Goal: Information Seeking & Learning: Learn about a topic

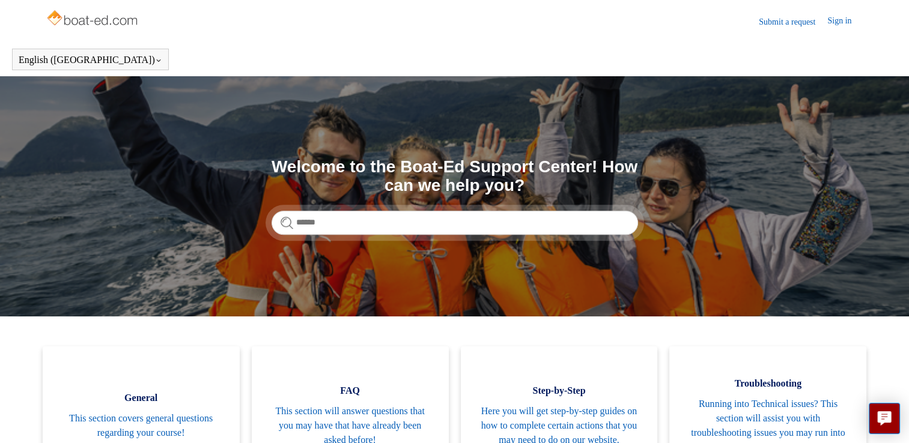
click at [439, 378] on link "FAQ This section will answer questions that you may have that have already been…" at bounding box center [350, 413] width 197 height 132
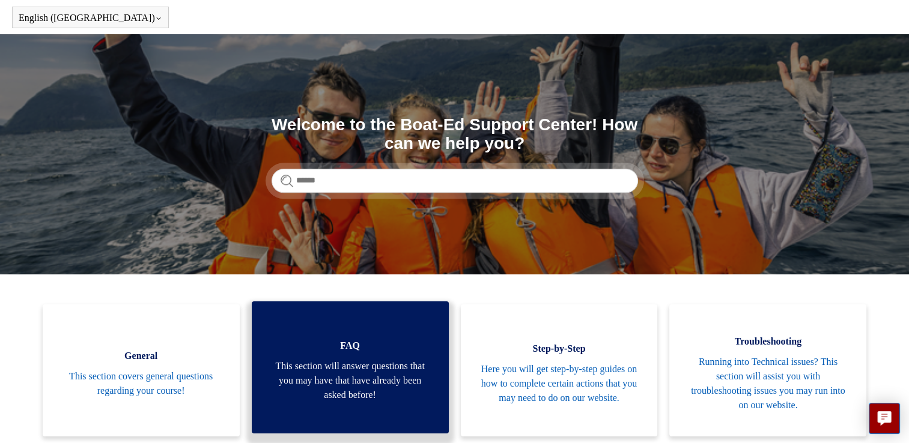
scroll to position [71, 0]
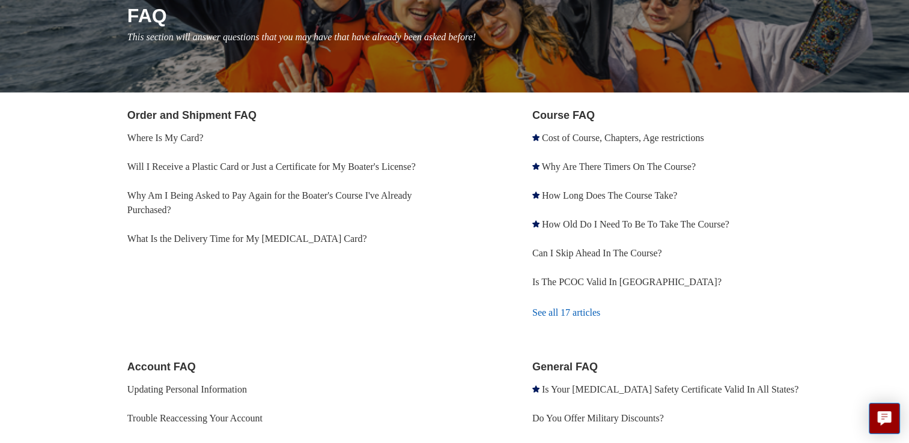
scroll to position [157, 0]
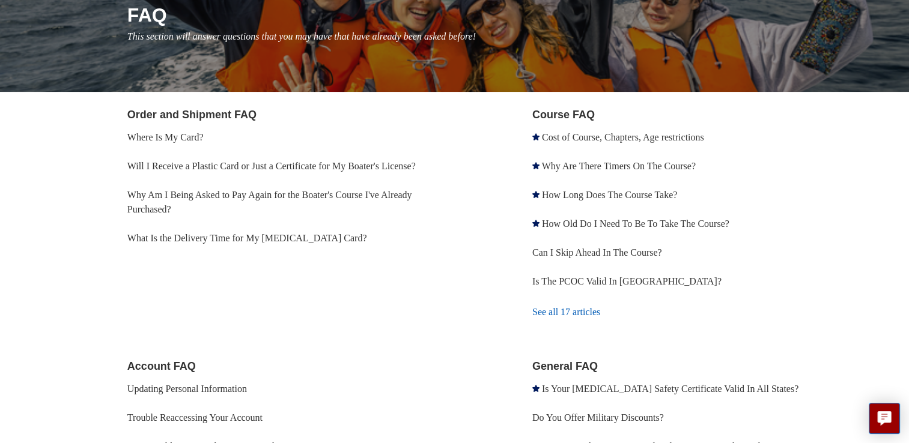
click at [716, 317] on link "See all 17 articles" at bounding box center [697, 312] width 331 height 32
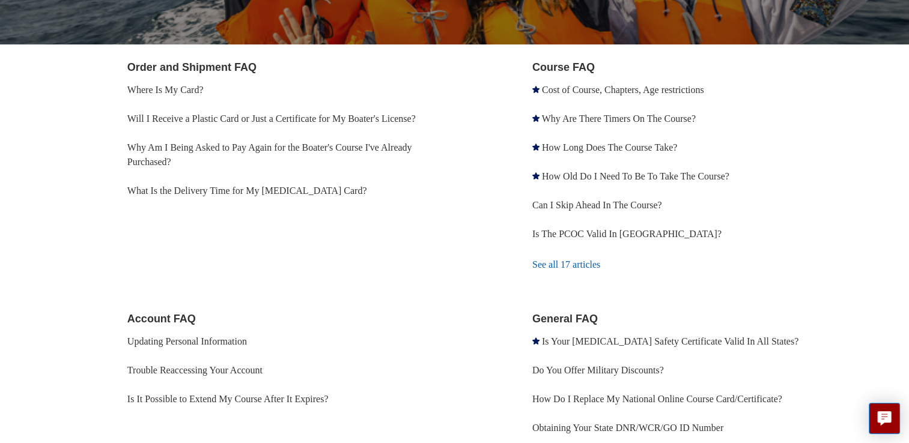
scroll to position [263, 0]
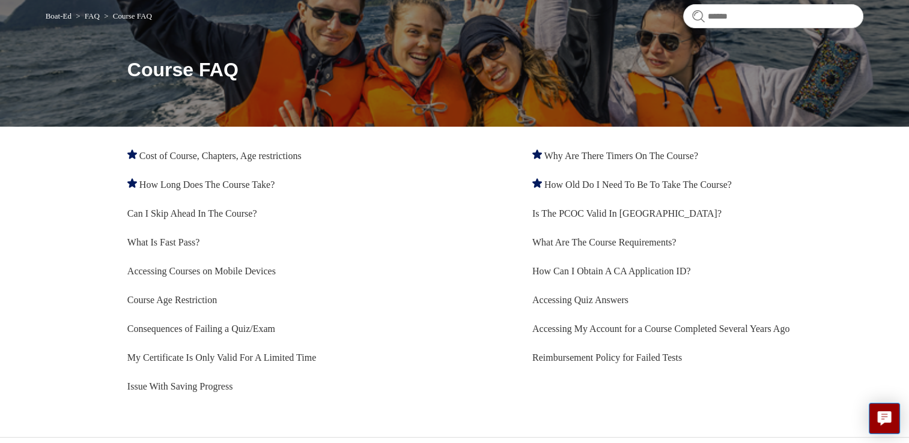
scroll to position [123, 0]
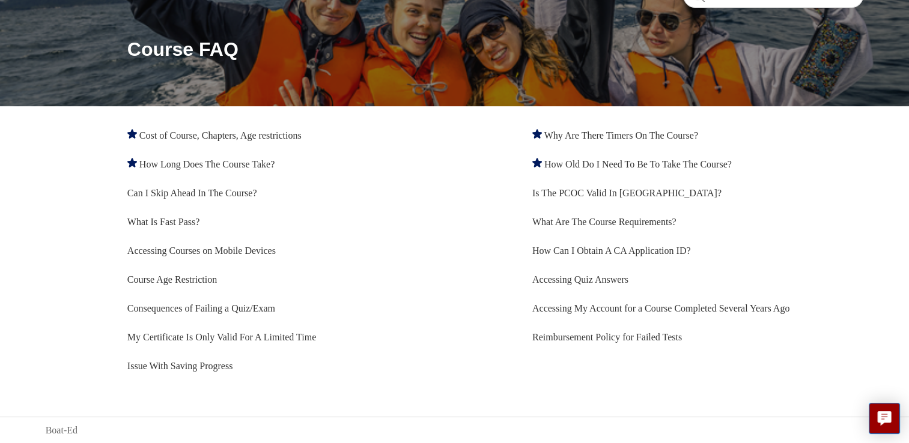
click at [298, 340] on link "My Certificate Is Only Valid For A Limited Time" at bounding box center [221, 337] width 189 height 10
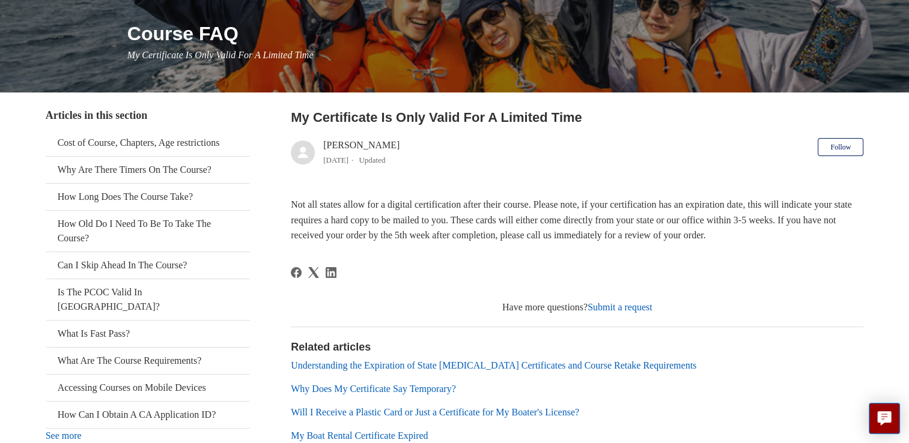
scroll to position [153, 0]
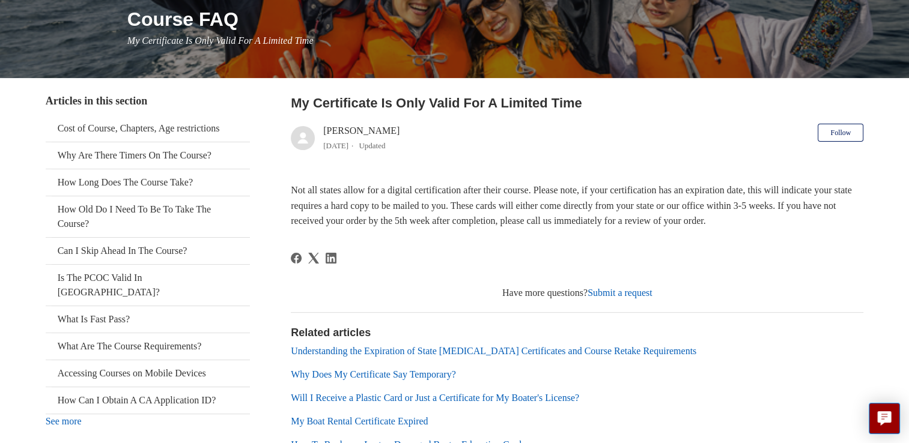
click at [547, 379] on li "Why Does My Certificate Say Temporary?" at bounding box center [577, 375] width 572 height 14
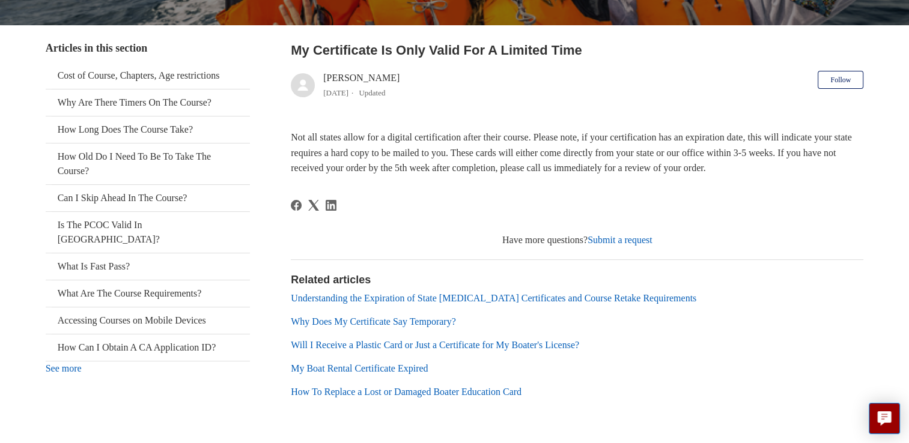
scroll to position [208, 0]
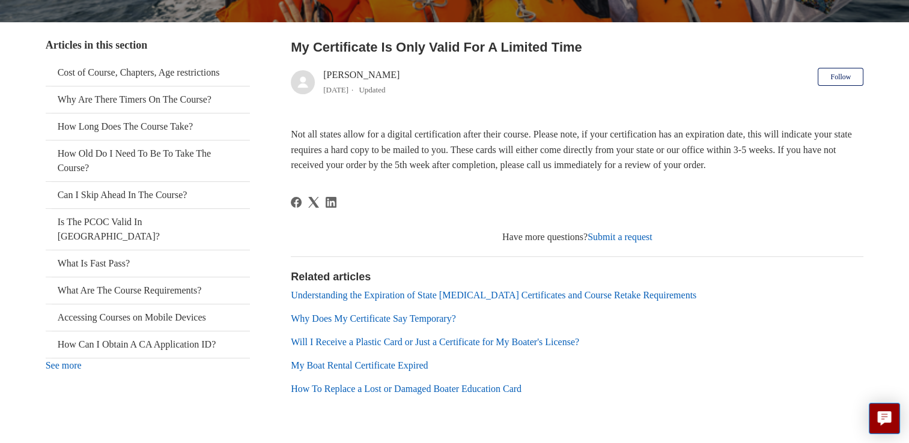
click at [411, 370] on link "My Boat Rental Certificate Expired" at bounding box center [359, 365] width 137 height 10
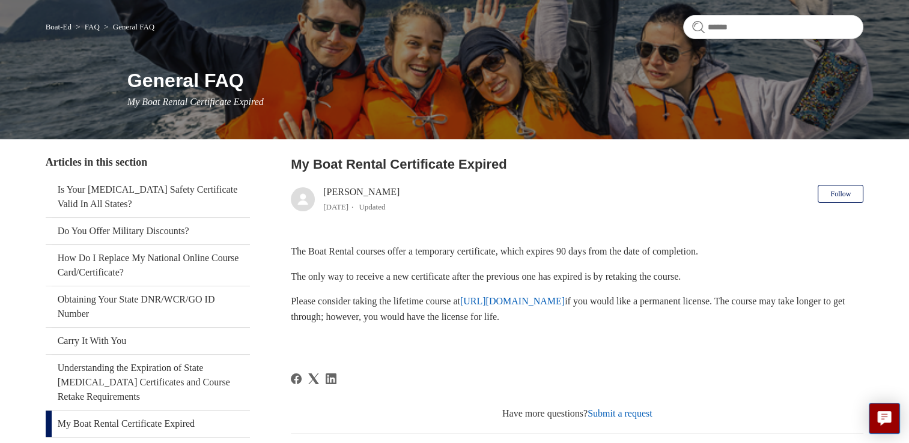
scroll to position [92, 0]
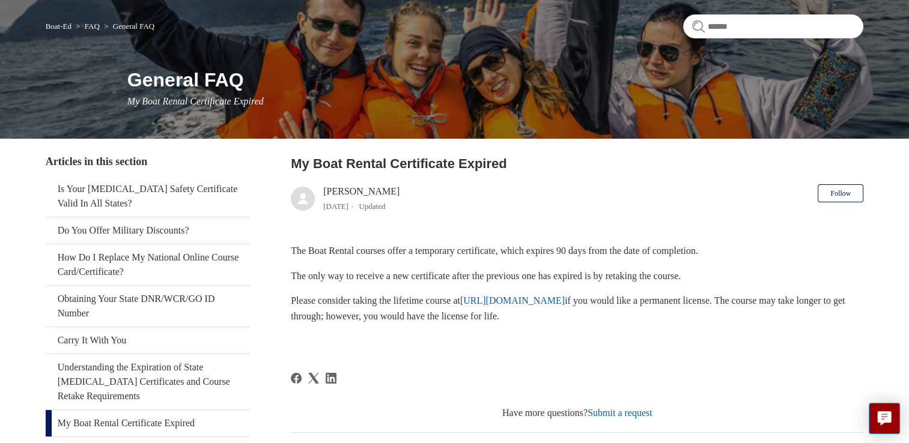
click at [560, 336] on p at bounding box center [577, 342] width 572 height 16
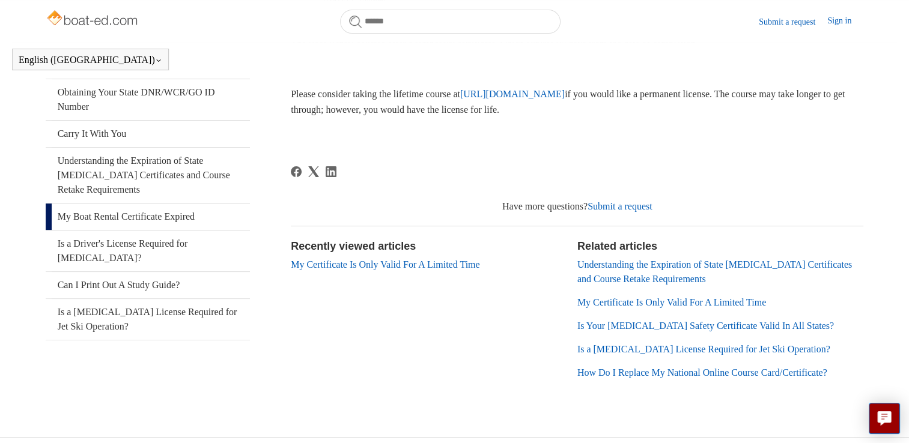
scroll to position [249, 0]
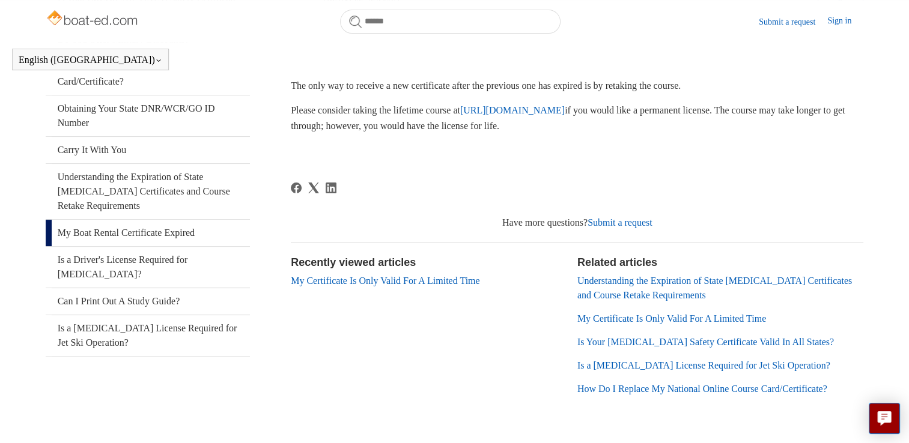
click at [733, 144] on p at bounding box center [577, 152] width 572 height 16
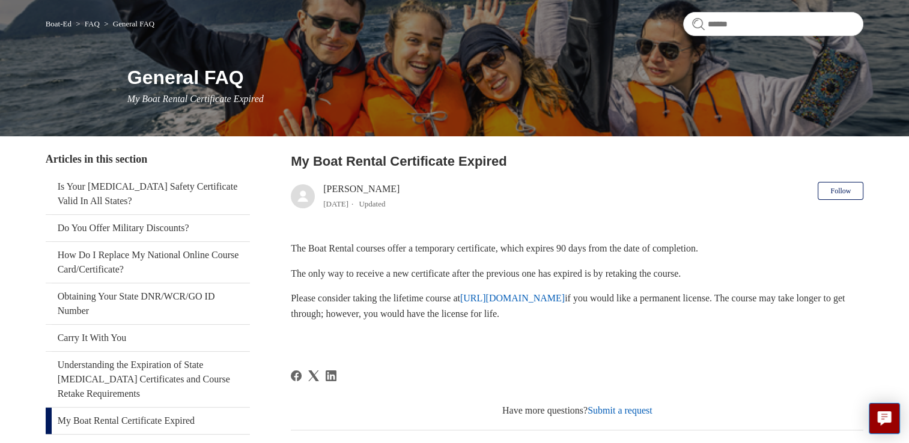
scroll to position [117, 0]
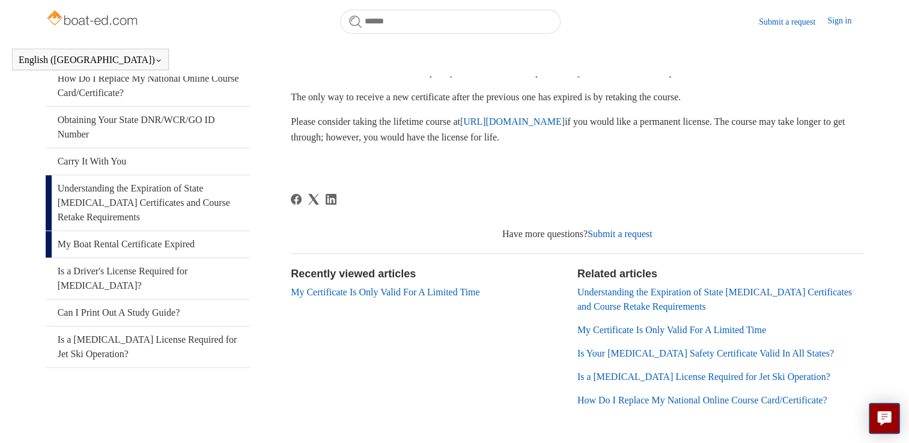
click at [181, 231] on link "Understanding the Expiration of State [MEDICAL_DATA] Certificates and Course Re…" at bounding box center [148, 202] width 204 height 55
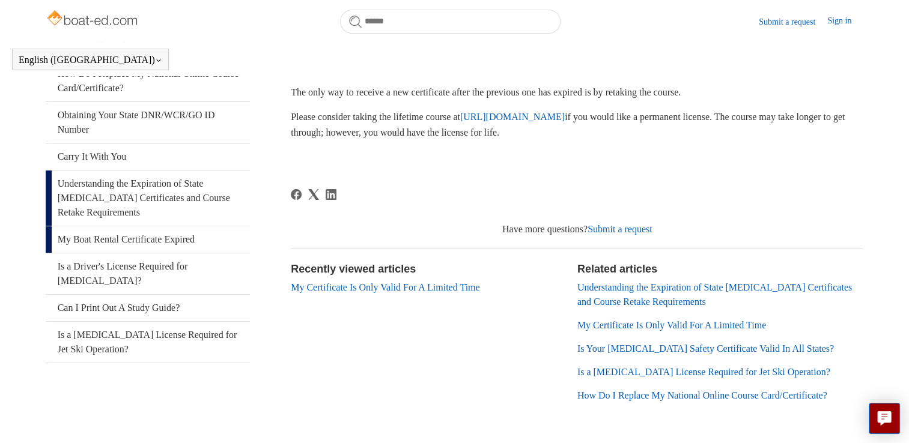
scroll to position [208, 0]
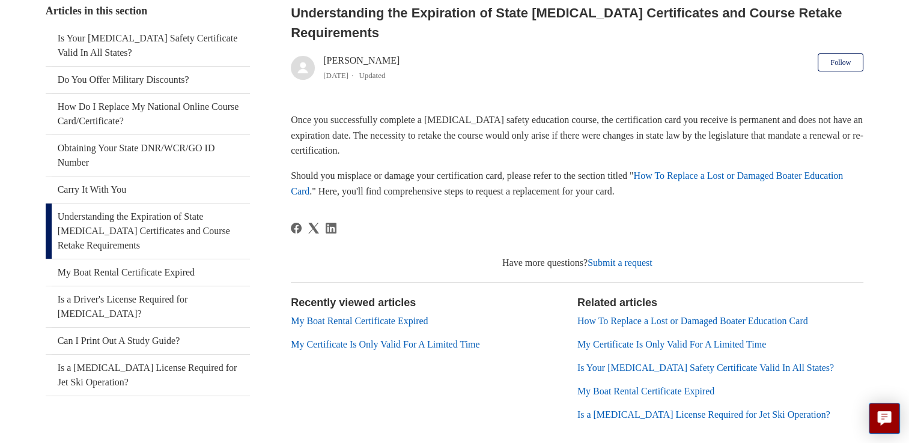
scroll to position [247, 0]
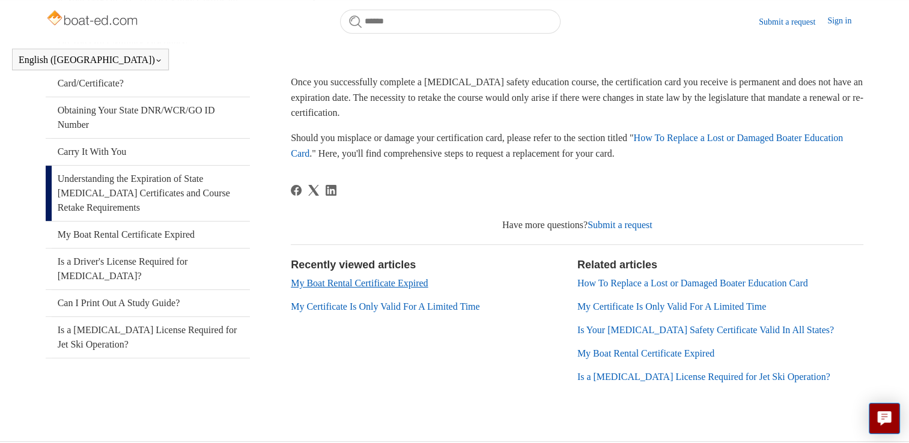
click at [416, 288] on link "My Boat Rental Certificate Expired" at bounding box center [359, 283] width 137 height 10
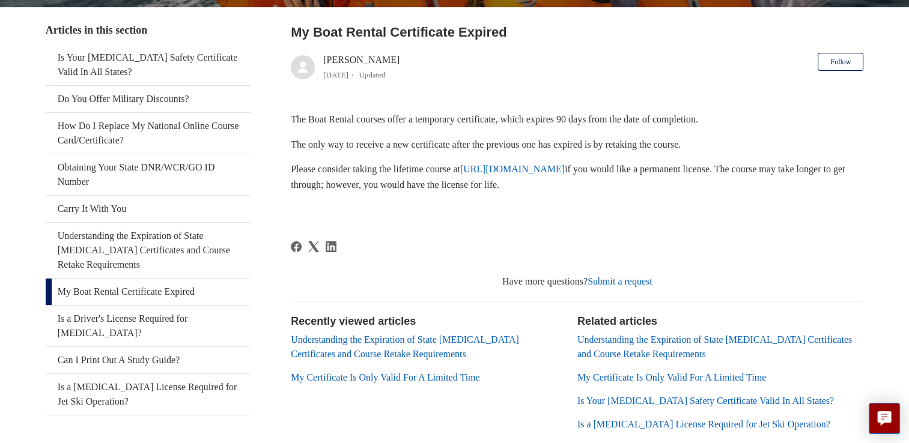
scroll to position [223, 0]
click at [752, 397] on link "Is Your [MEDICAL_DATA] Safety Certificate Valid In All States?" at bounding box center [705, 401] width 256 height 10
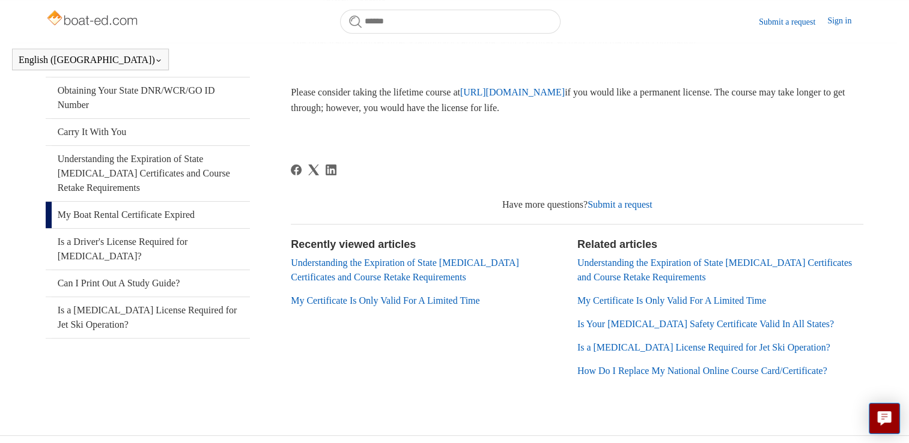
scroll to position [247, 0]
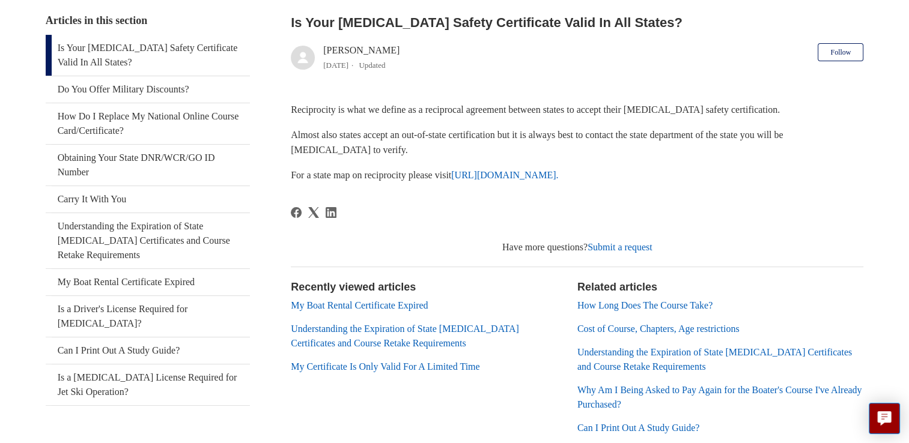
scroll to position [244, 0]
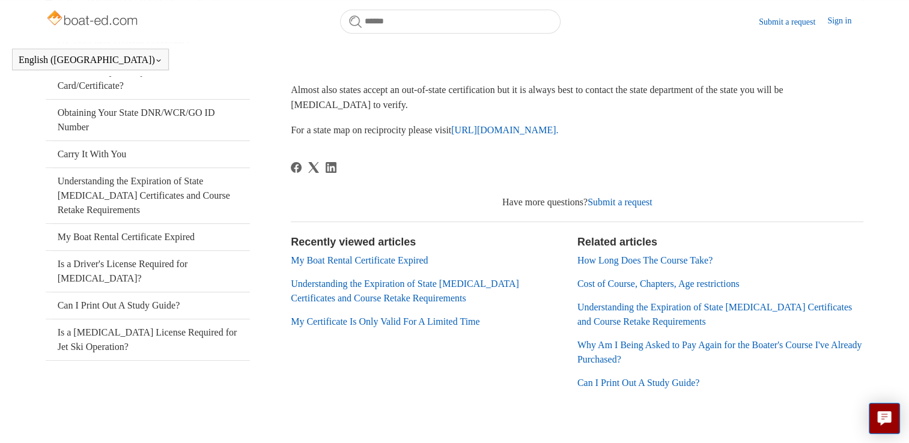
click at [413, 300] on link "Understanding the Expiration of State [MEDICAL_DATA] Certificates and Course Re…" at bounding box center [405, 291] width 228 height 25
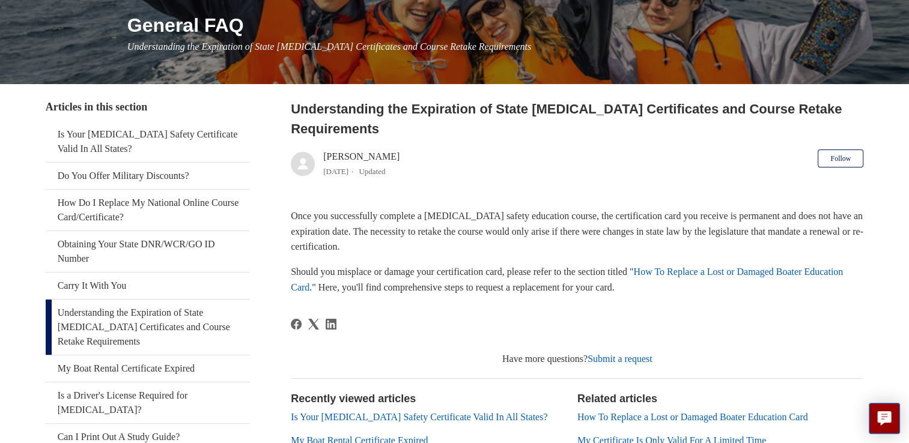
scroll to position [150, 0]
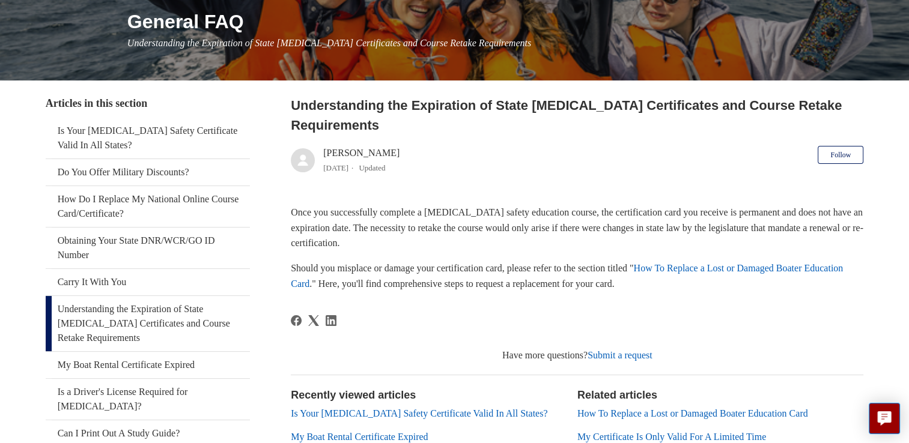
click at [674, 255] on div "Once you successfully complete a boating safety education course, the certifica…" at bounding box center [577, 248] width 572 height 86
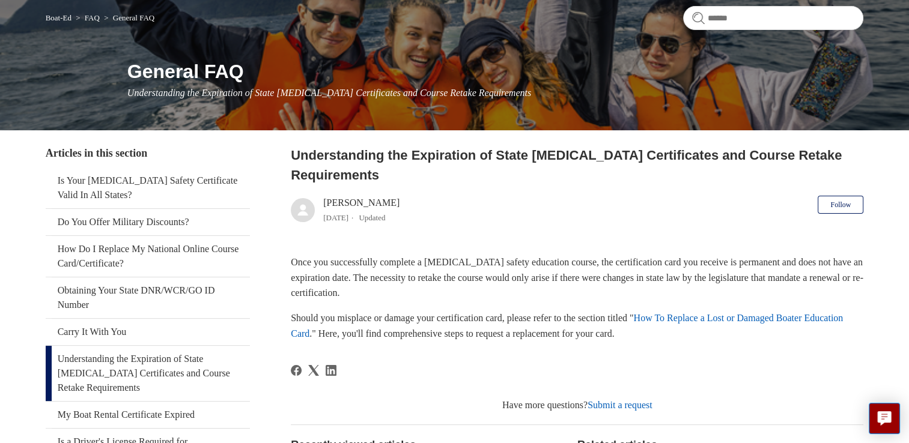
scroll to position [98, 0]
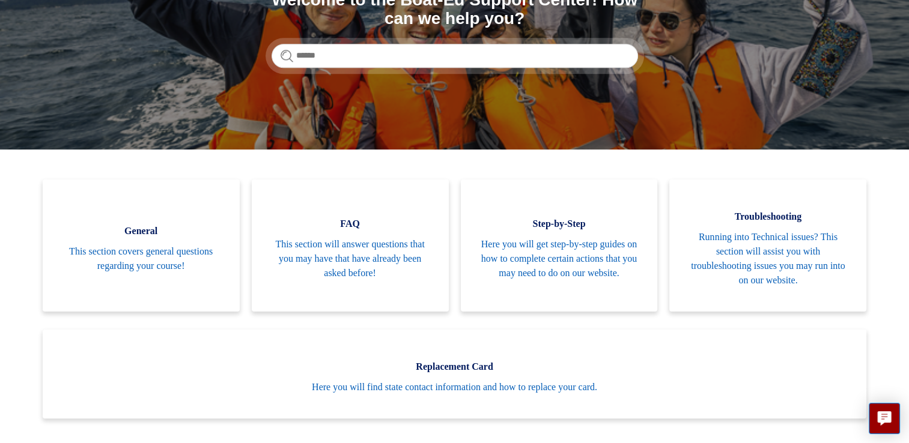
scroll to position [174, 0]
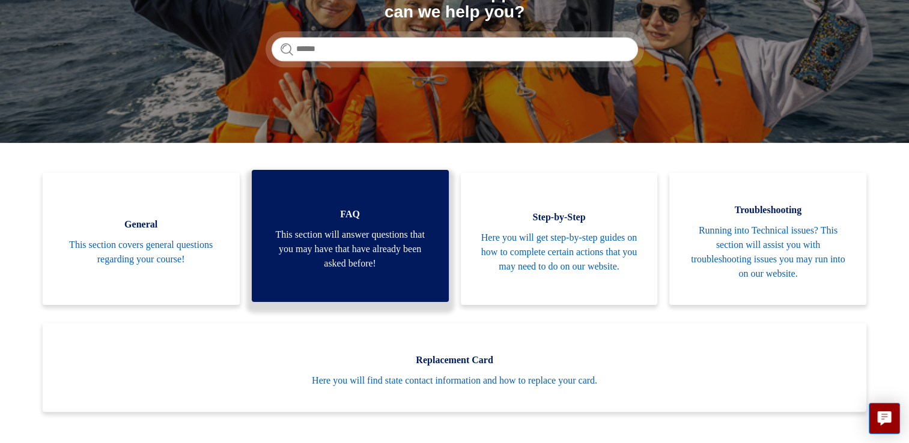
click at [336, 271] on span "This section will answer questions that you may have that have already been ask…" at bounding box center [350, 249] width 161 height 43
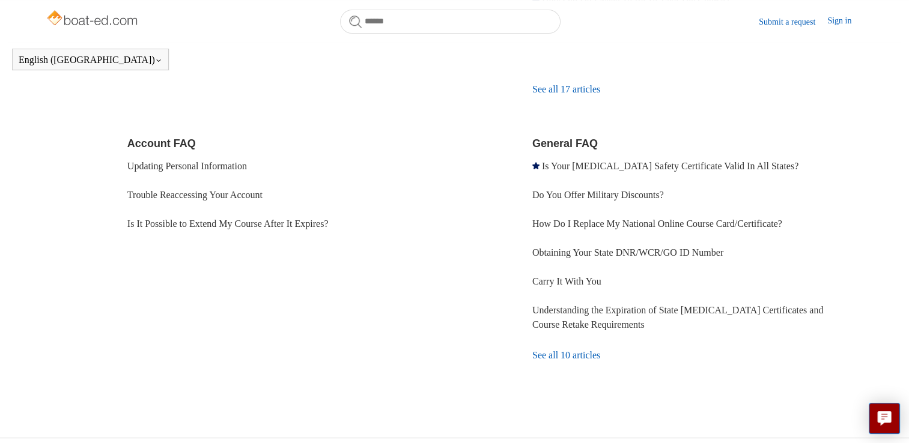
scroll to position [347, 0]
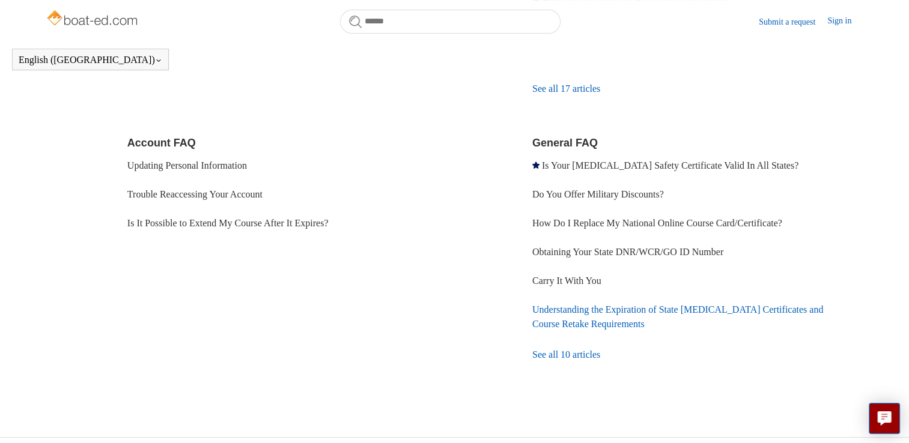
click at [552, 328] on link "Understanding the Expiration of State [MEDICAL_DATA] Certificates and Course Re…" at bounding box center [677, 316] width 291 height 25
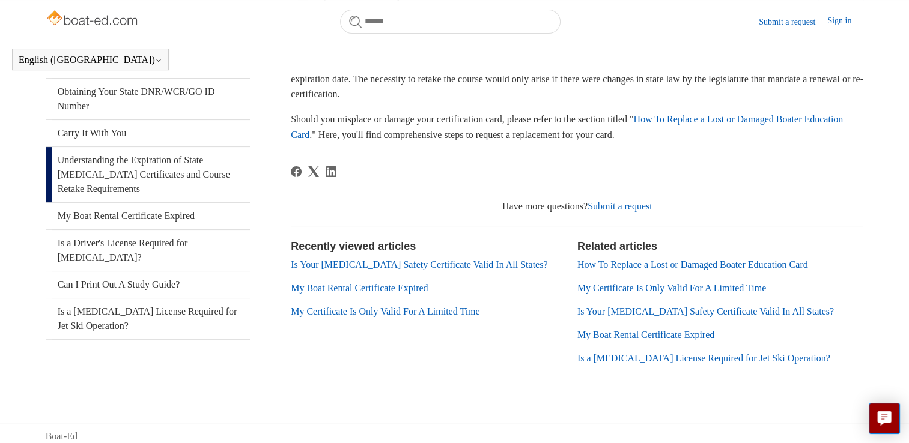
scroll to position [271, 0]
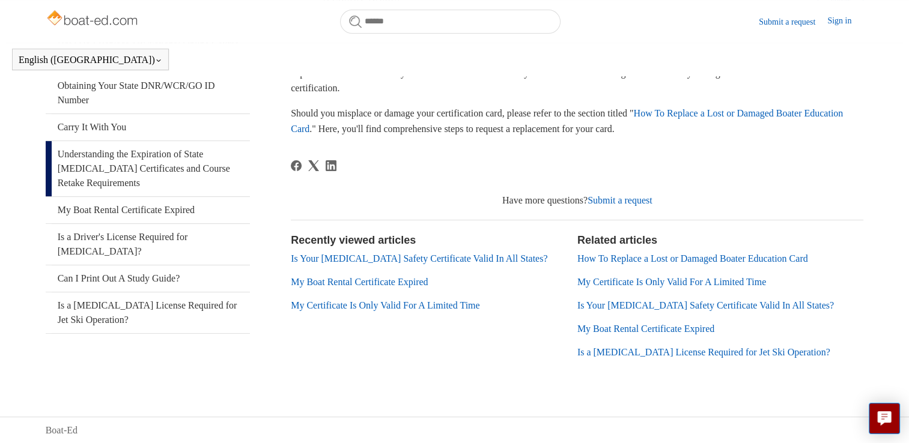
click at [384, 286] on link "My Boat Rental Certificate Expired" at bounding box center [359, 282] width 137 height 10
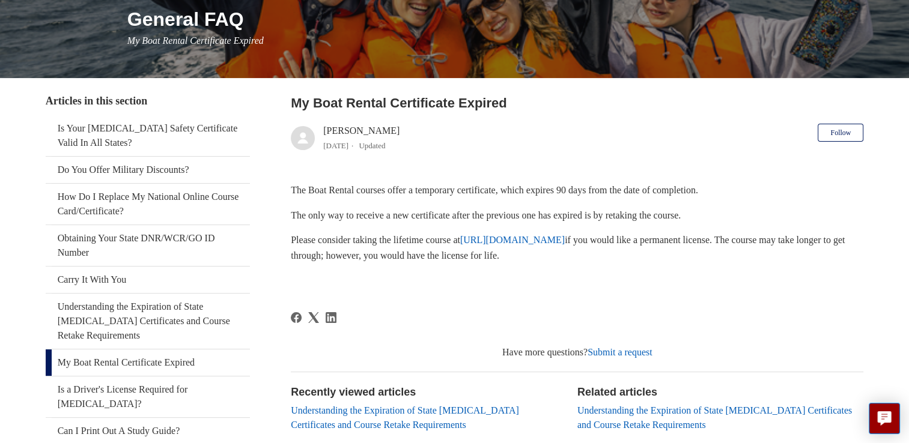
scroll to position [152, 0]
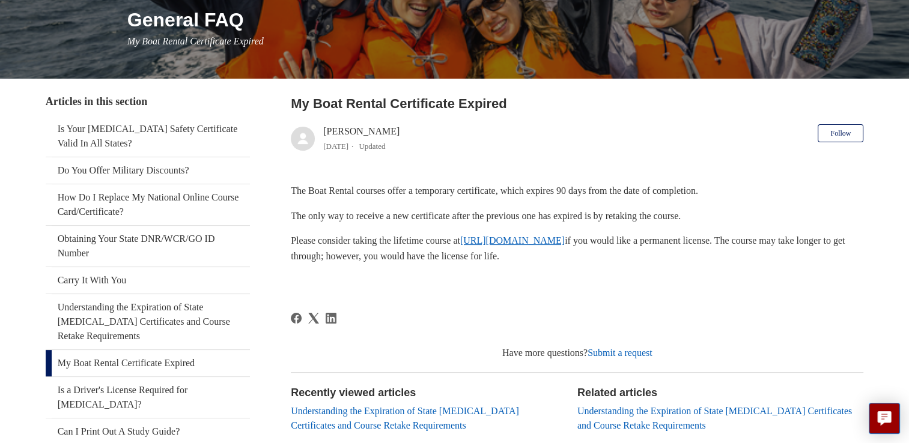
click at [515, 244] on link "[URL][DOMAIN_NAME]" at bounding box center [512, 240] width 104 height 10
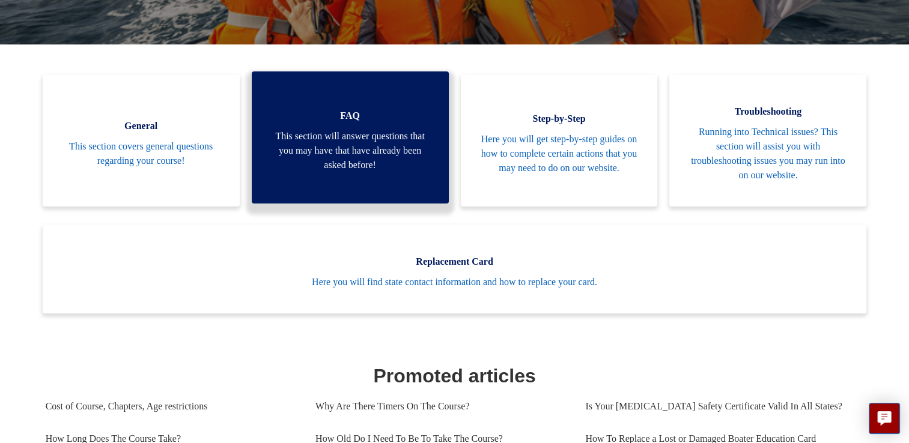
click at [312, 163] on span "This section will answer questions that you may have that have already been ask…" at bounding box center [350, 150] width 161 height 43
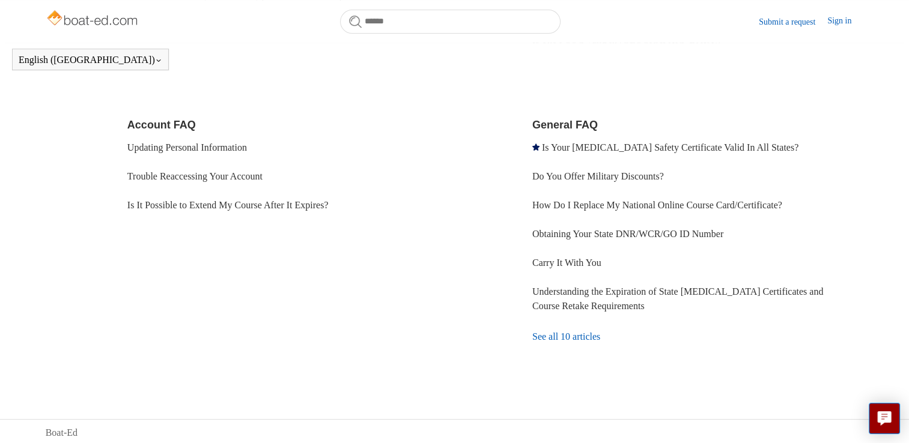
scroll to position [367, 0]
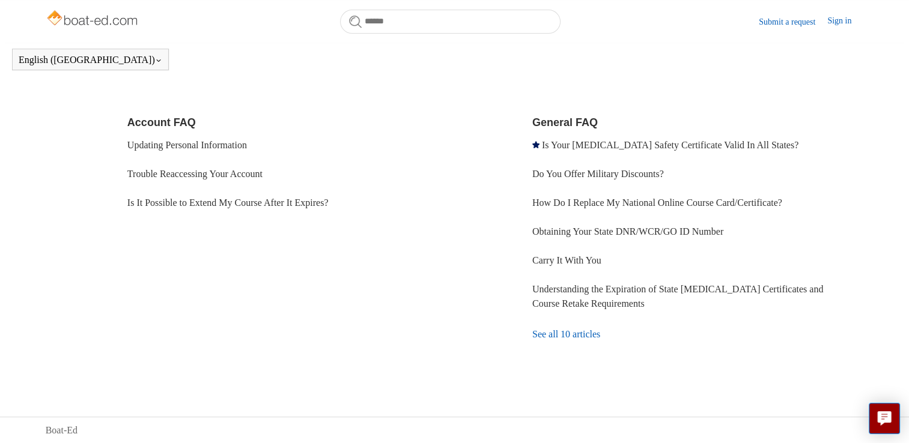
click at [232, 205] on link "Is It Possible to Extend My Course After It Expires?" at bounding box center [227, 203] width 201 height 10
